Goal: Browse casually

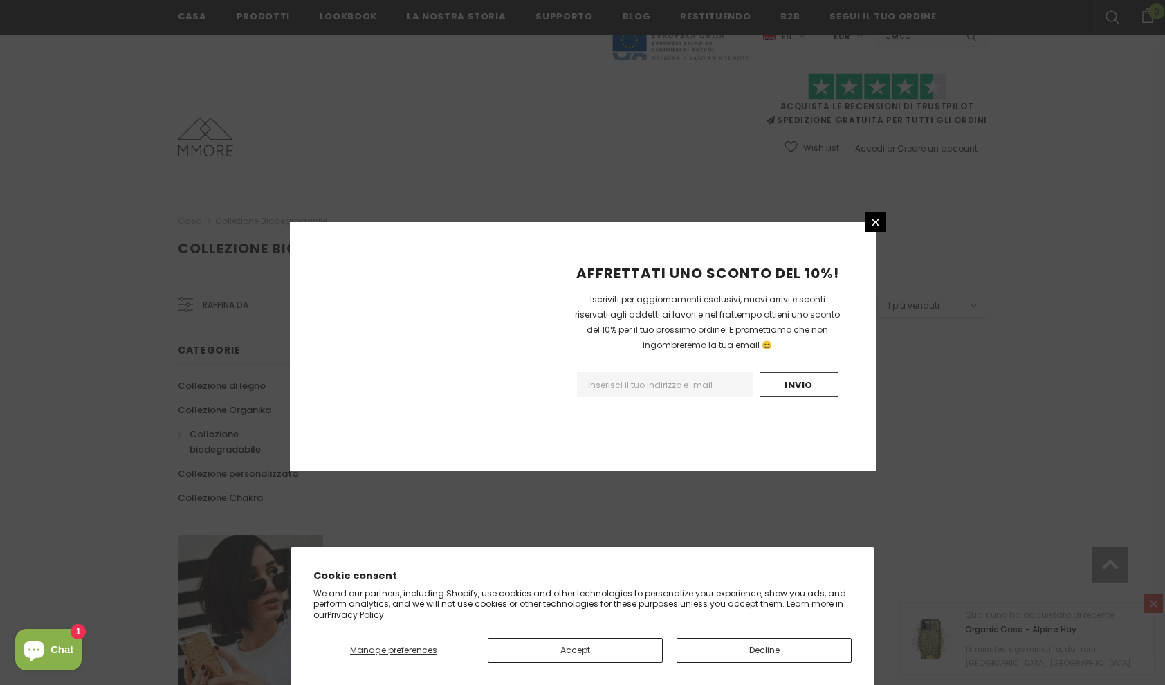
scroll to position [733, 0]
